Goal: Task Accomplishment & Management: Manage account settings

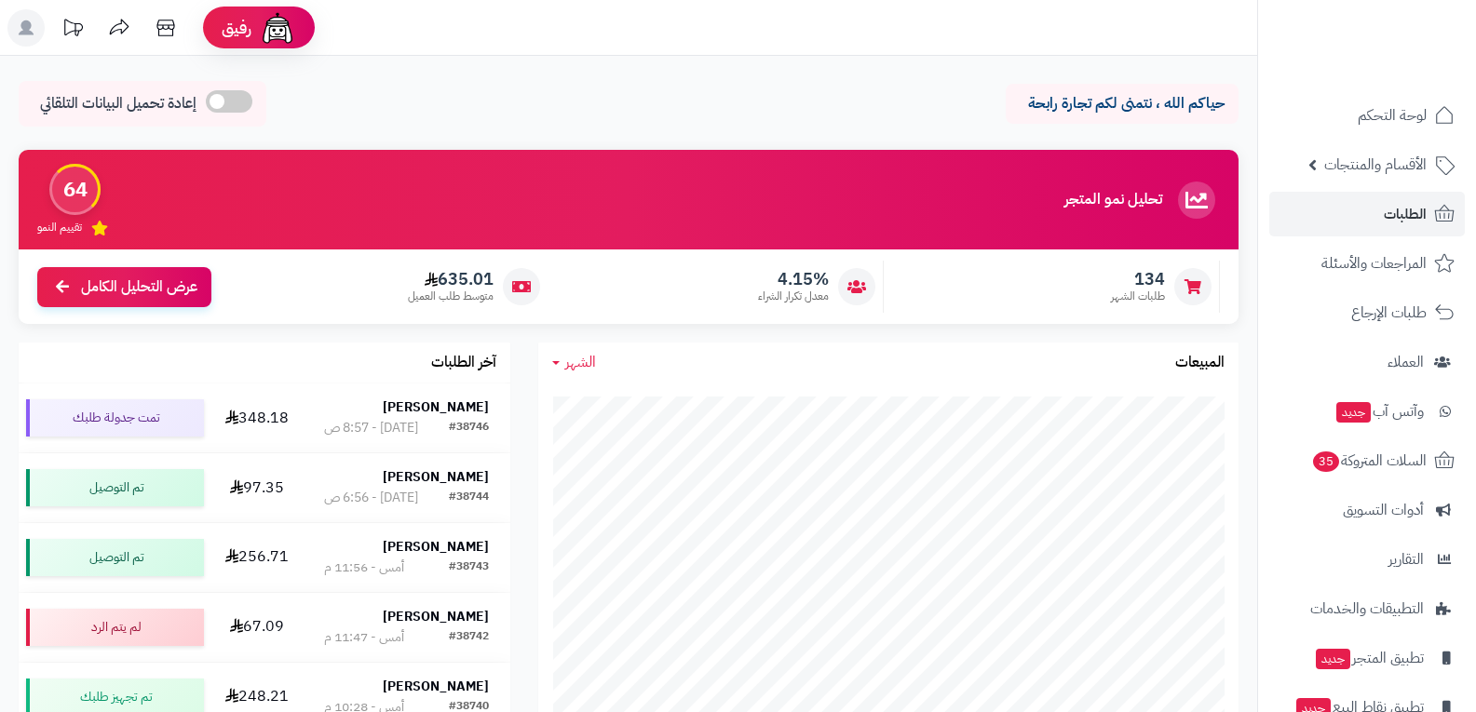
click at [1402, 216] on span "الطلبات" at bounding box center [1404, 214] width 43 height 26
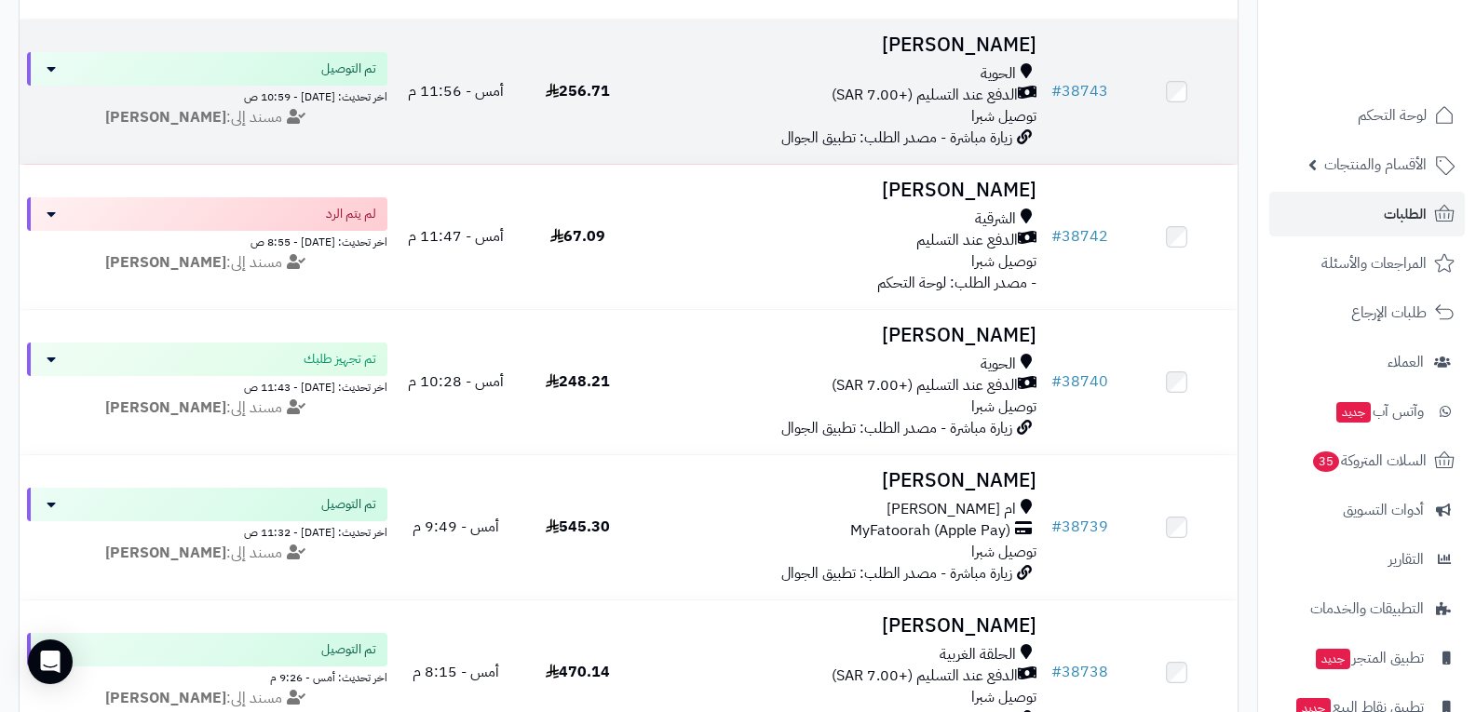
scroll to position [745, 0]
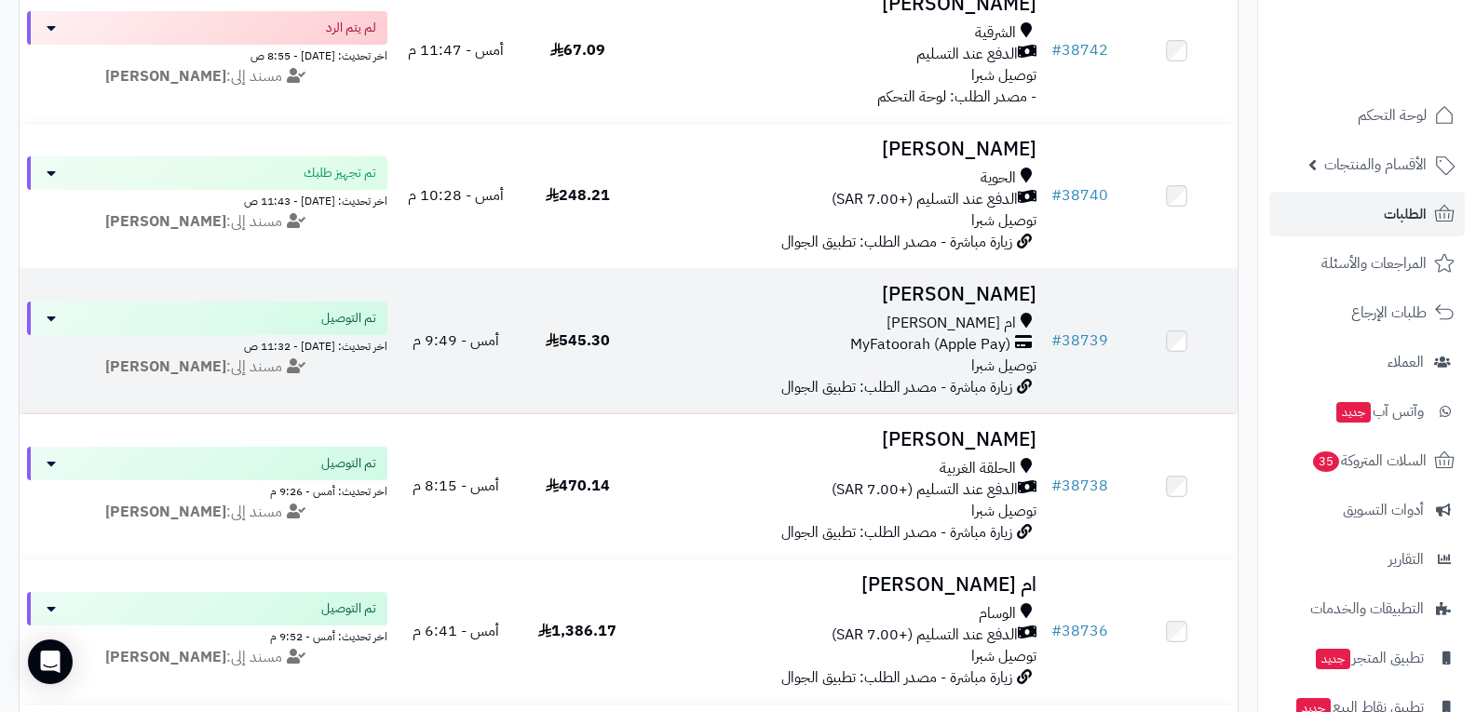
click at [946, 357] on div "ام العراد MyFatoorah (Apple Pay) توصيل شبرا" at bounding box center [841, 345] width 391 height 64
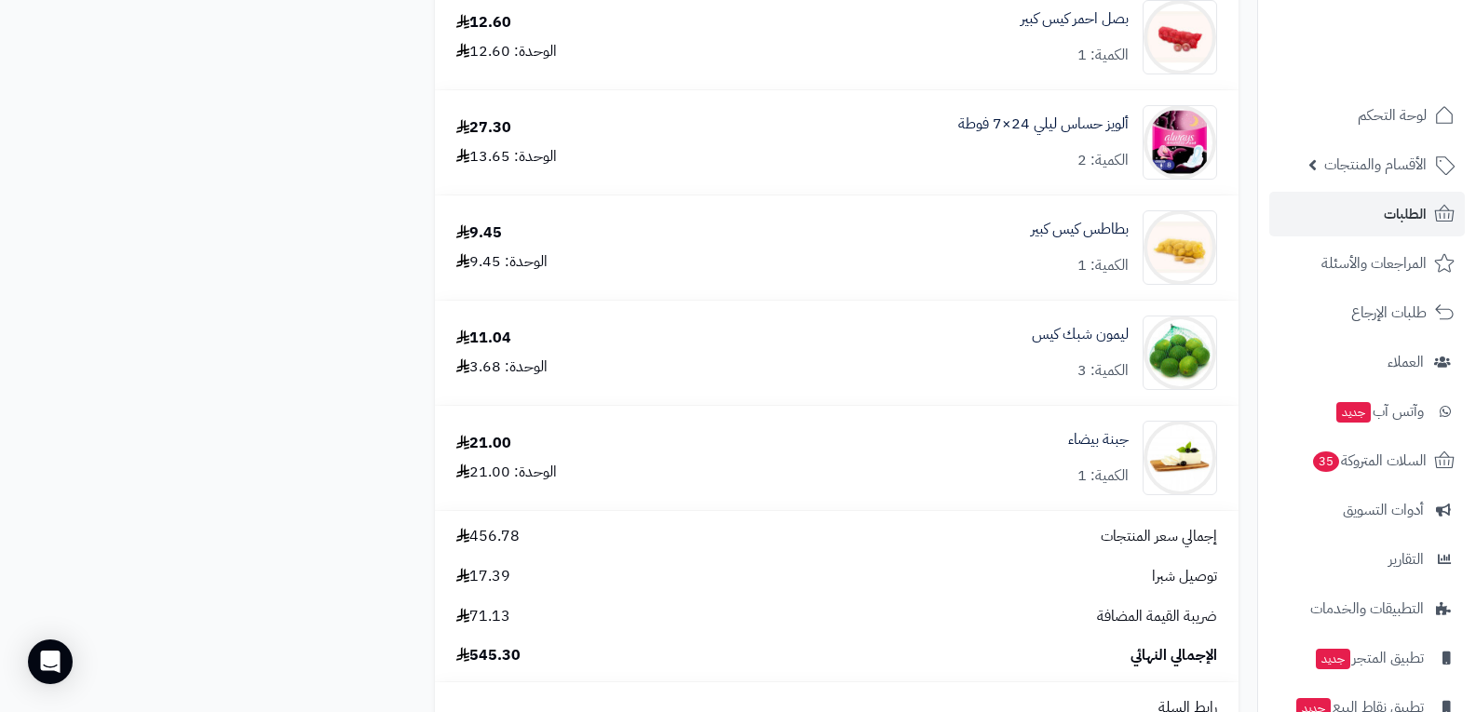
scroll to position [2328, 0]
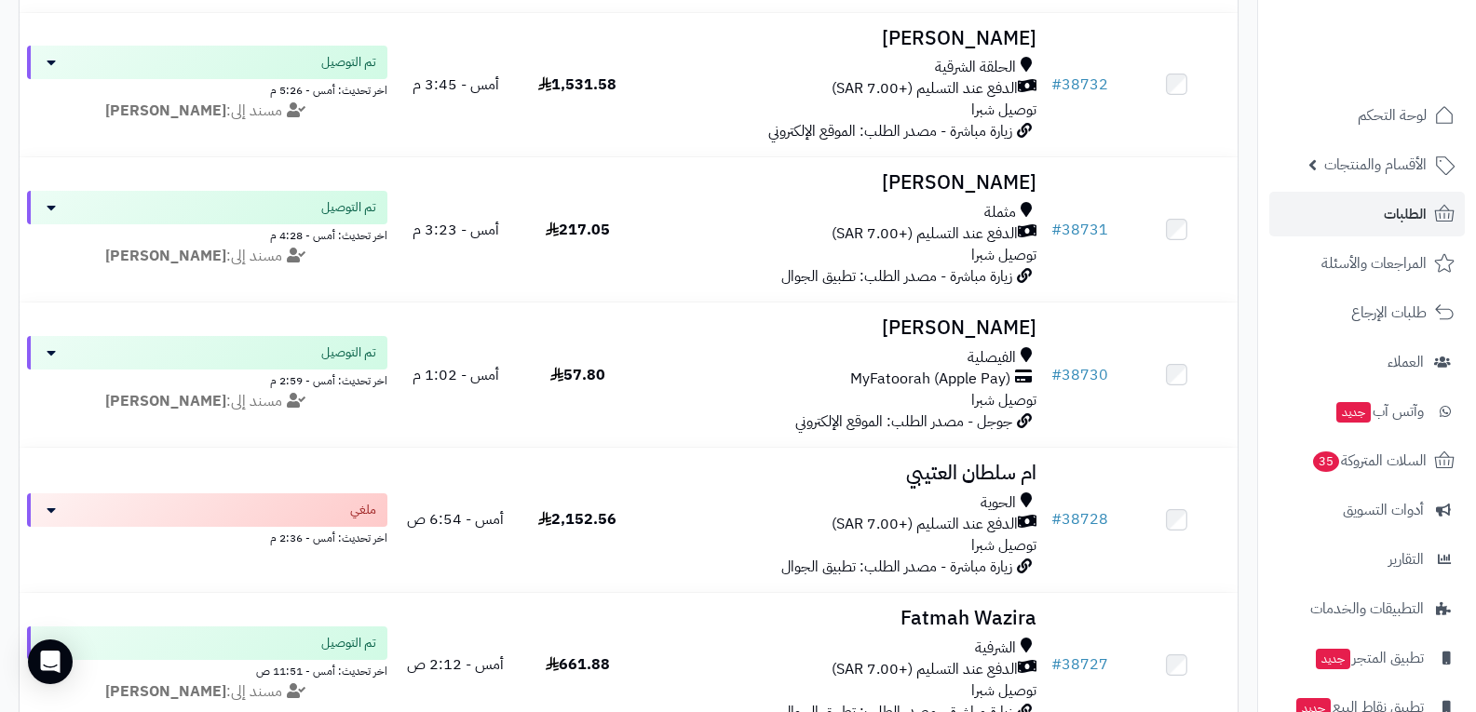
scroll to position [1583, 0]
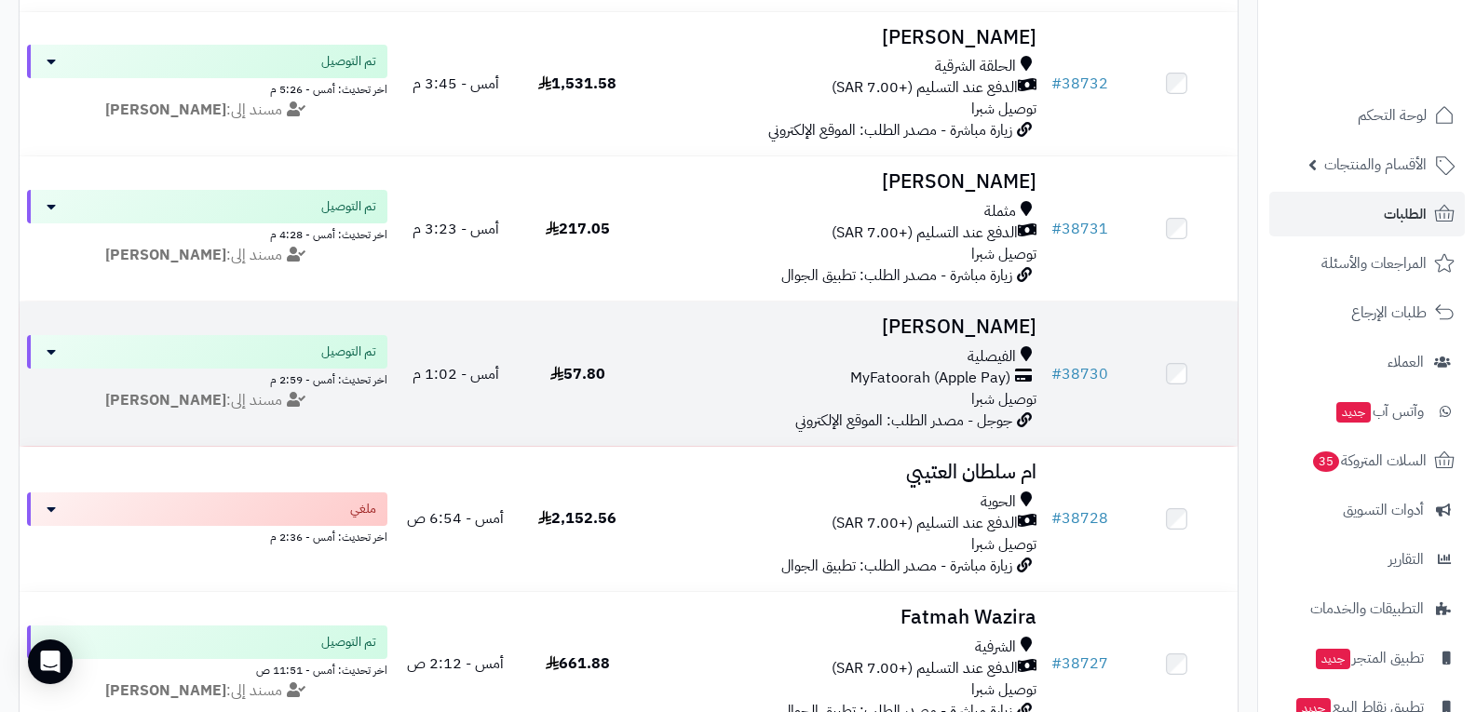
click at [932, 380] on span "MyFatoorah (Apple Pay)" at bounding box center [930, 378] width 160 height 21
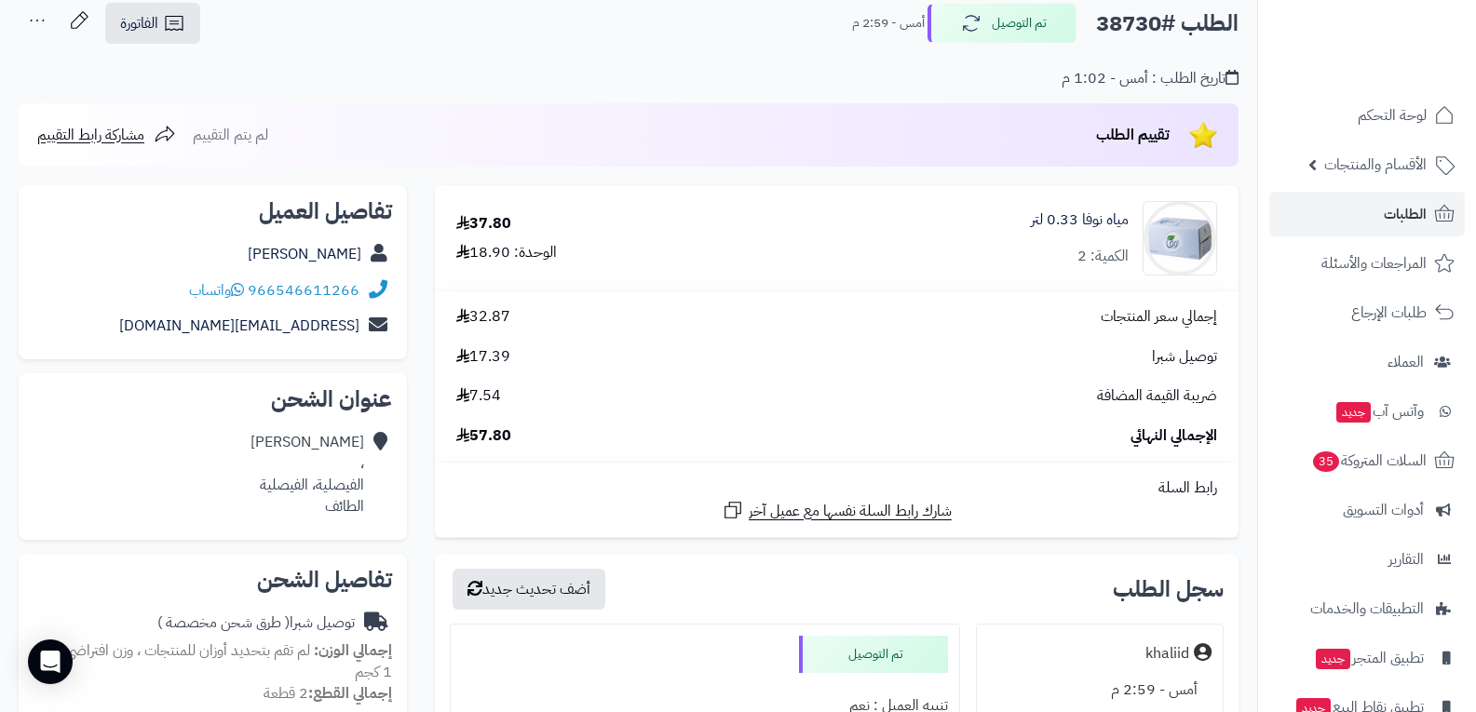
scroll to position [279, 0]
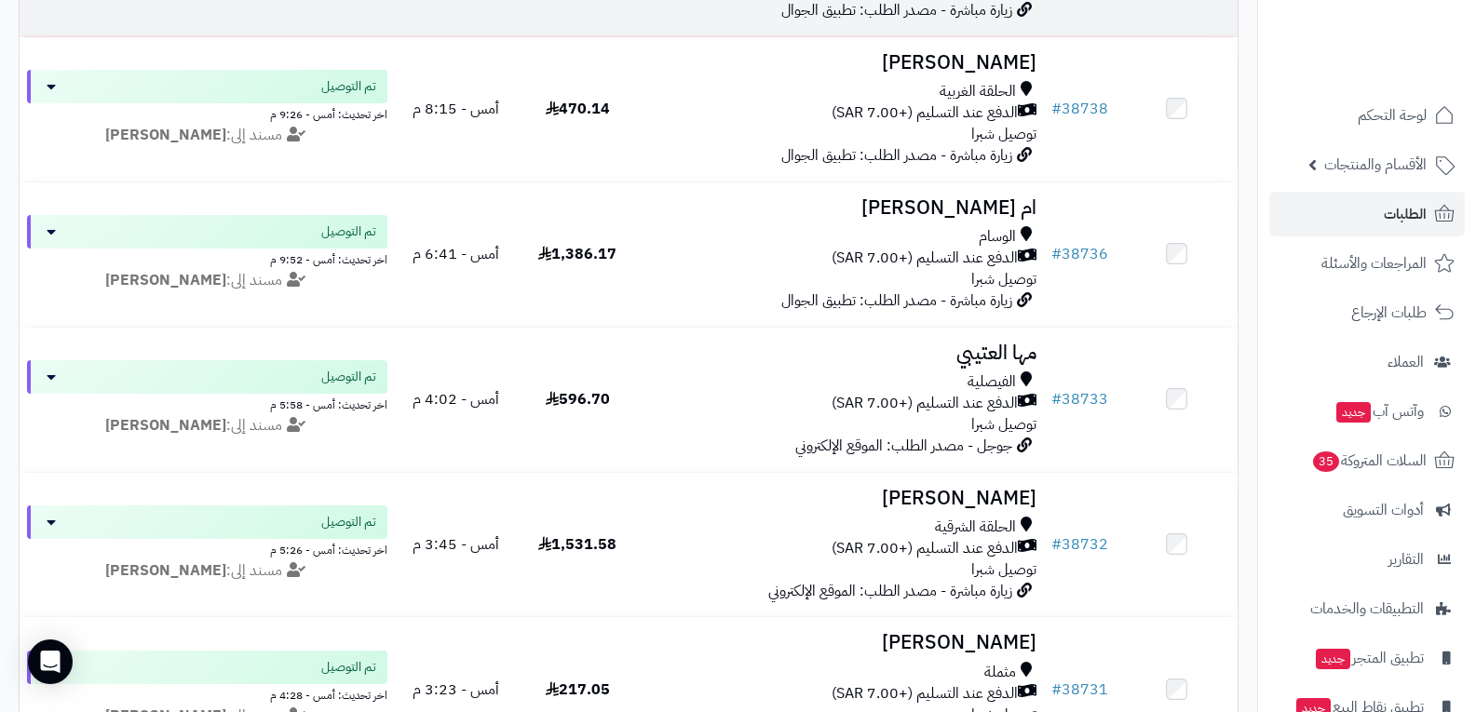
scroll to position [1117, 0]
